Goal: Task Accomplishment & Management: Use online tool/utility

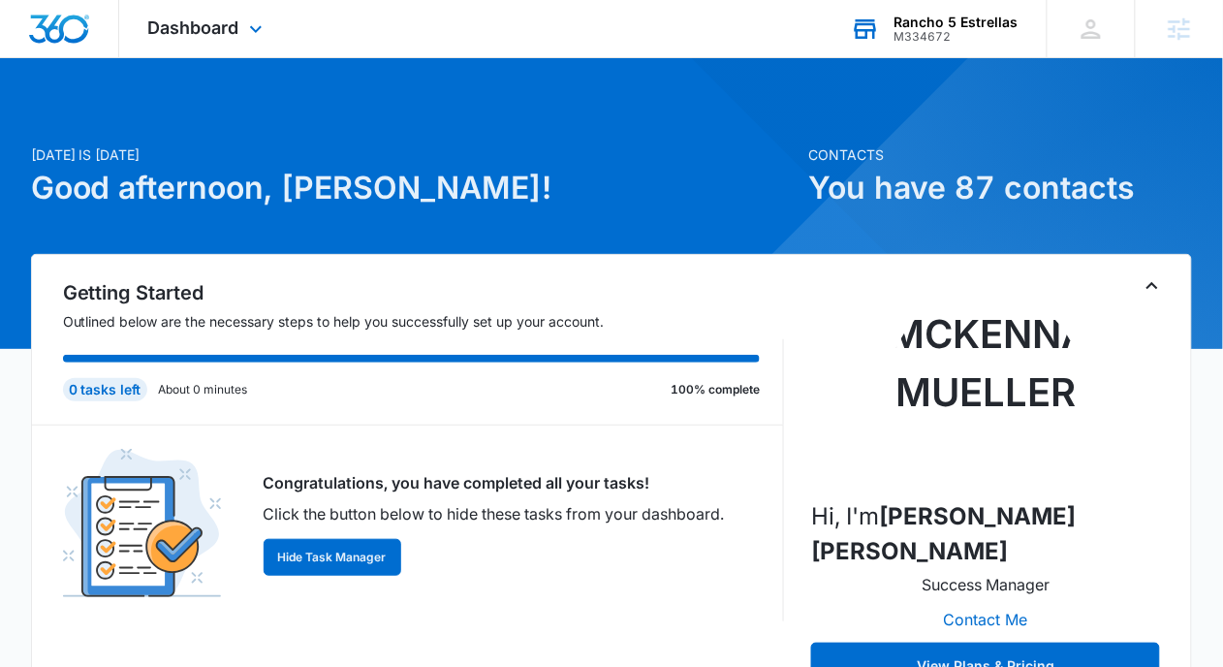
click at [916, 24] on div "Rancho 5 Estrellas" at bounding box center [956, 23] width 124 height 16
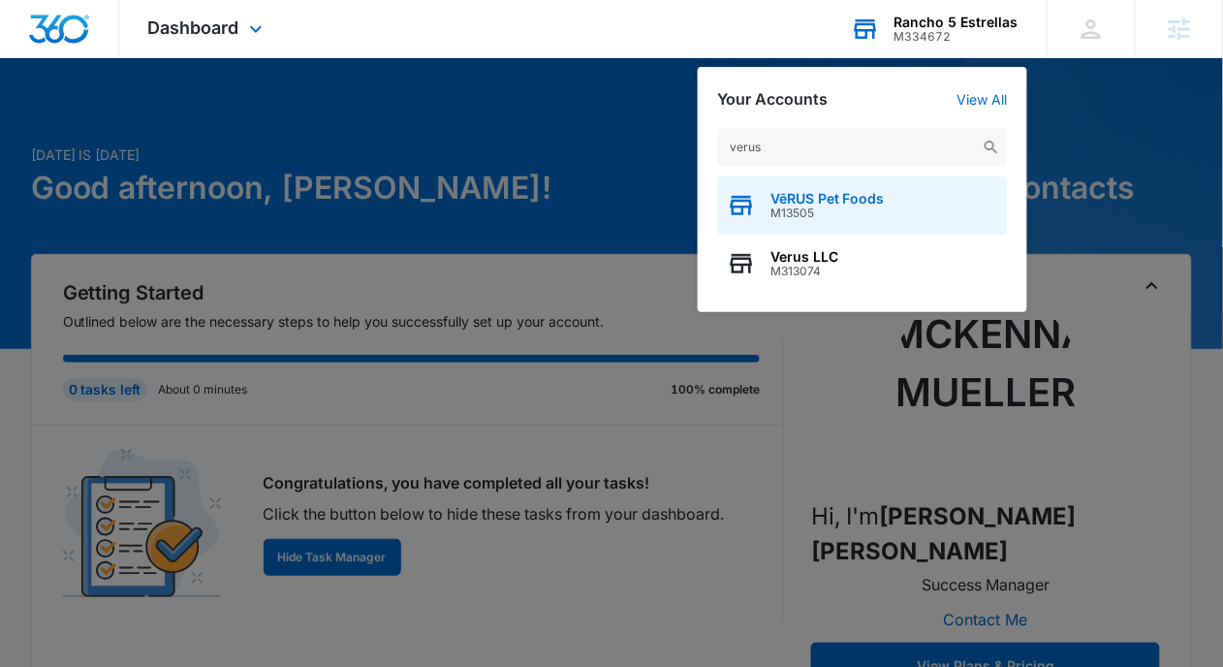
type input "verus"
click at [773, 215] on span "M13505" at bounding box center [827, 213] width 114 height 14
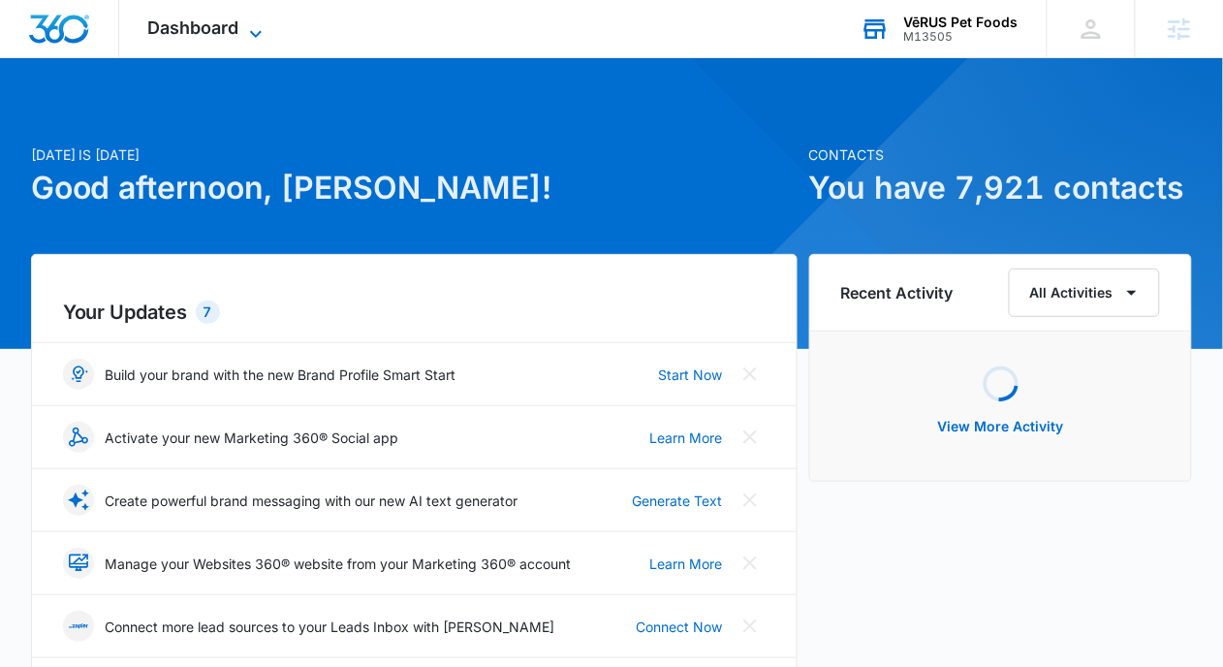
click at [219, 35] on span "Dashboard" at bounding box center [193, 27] width 91 height 20
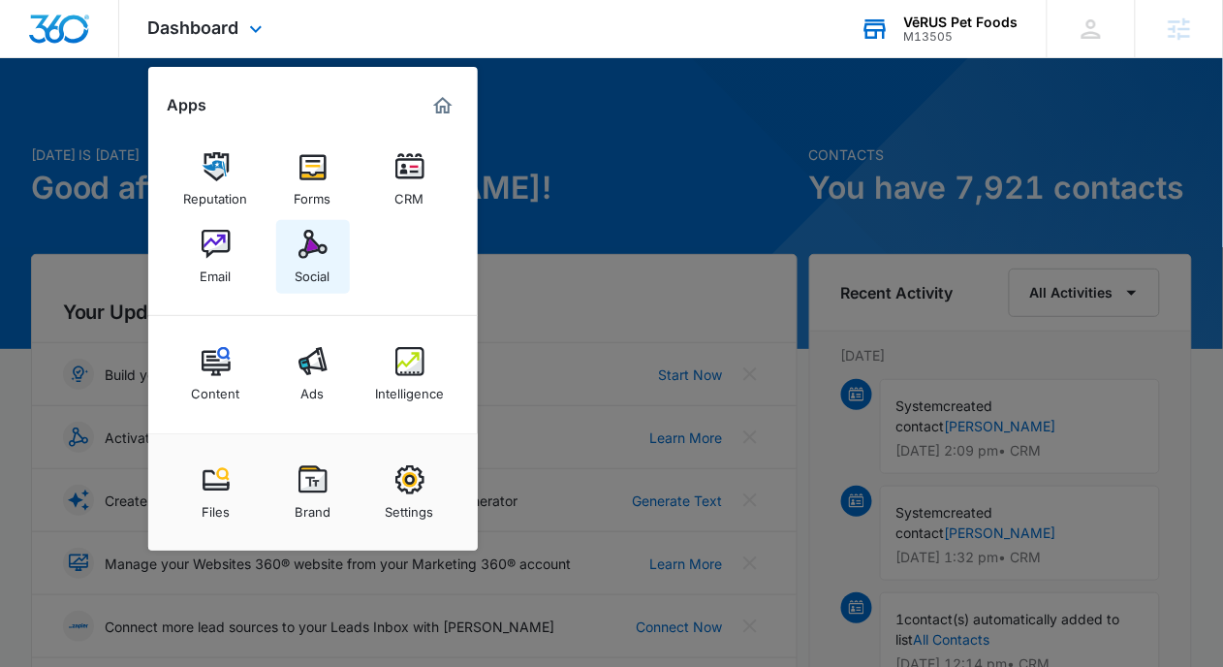
click at [317, 246] on img at bounding box center [312, 244] width 29 height 29
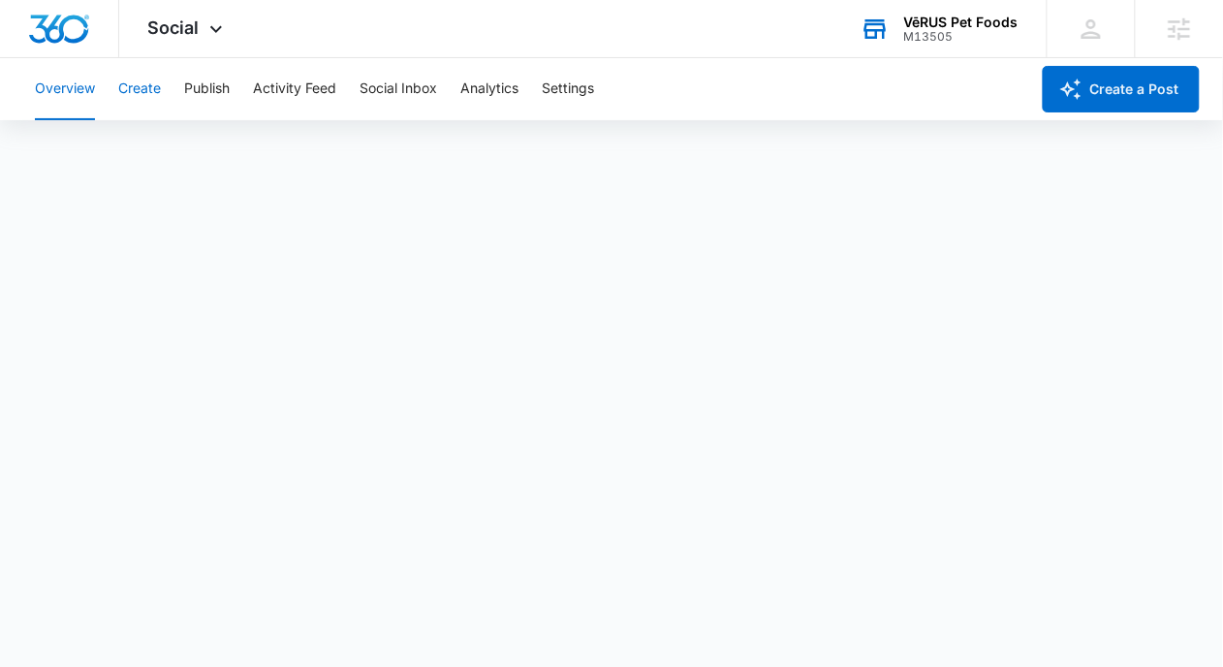
click at [141, 94] on button "Create" at bounding box center [139, 89] width 43 height 62
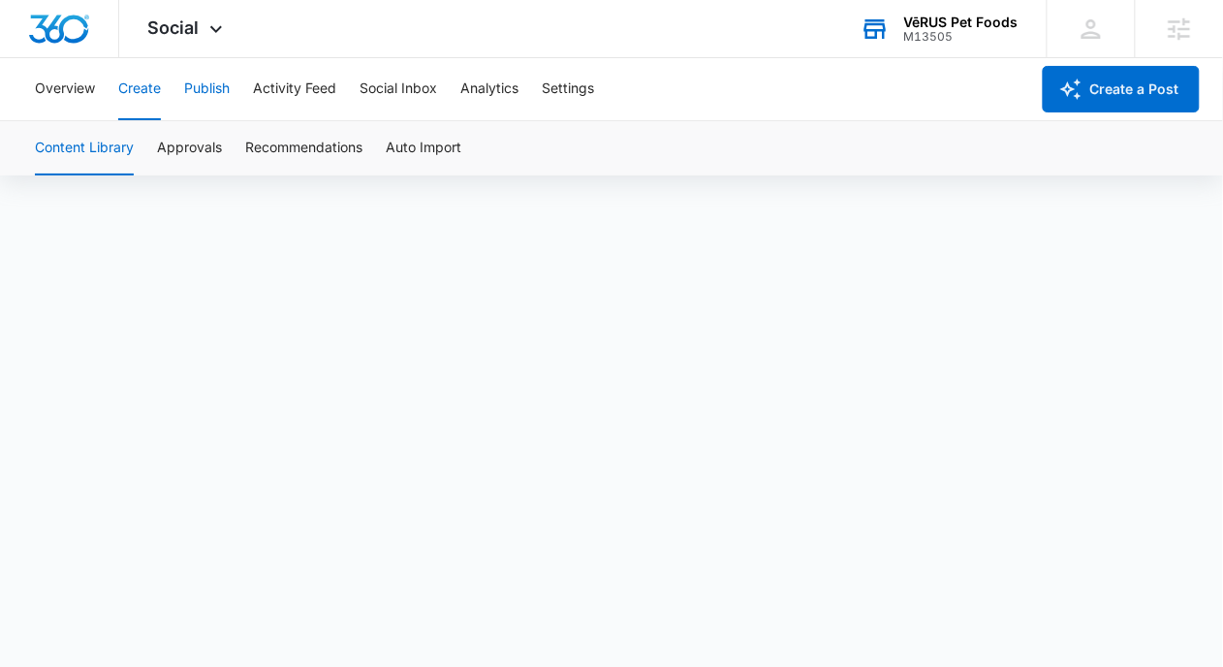
click at [223, 94] on button "Publish" at bounding box center [207, 89] width 46 height 62
